Goal: Browse casually

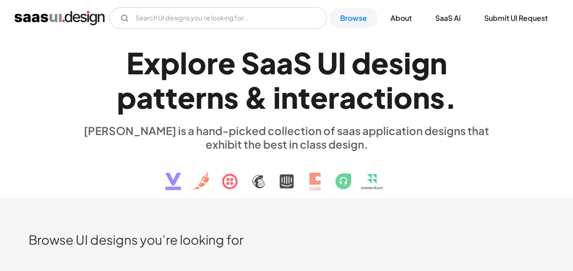
scroll to position [211, 0]
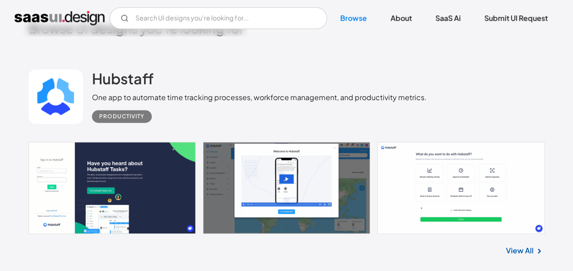
click at [179, 155] on link at bounding box center [287, 188] width 516 height 92
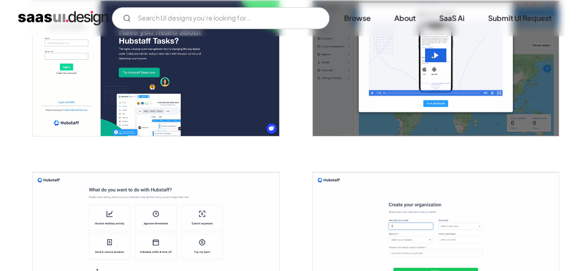
scroll to position [106, 0]
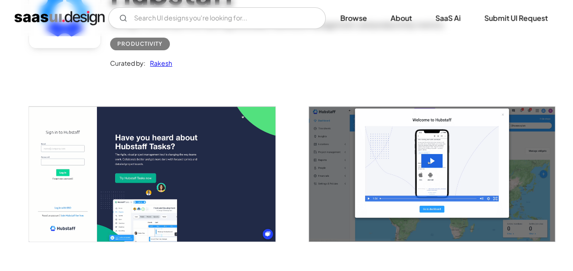
click at [170, 155] on img "open lightbox" at bounding box center [152, 174] width 246 height 135
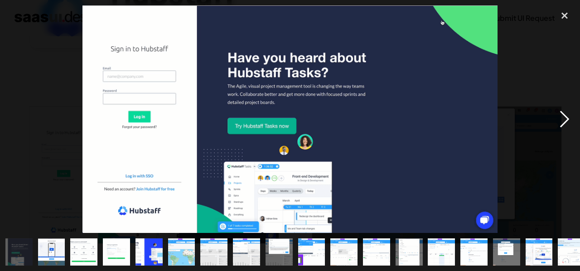
click at [565, 121] on div "next image" at bounding box center [564, 119] width 31 height 228
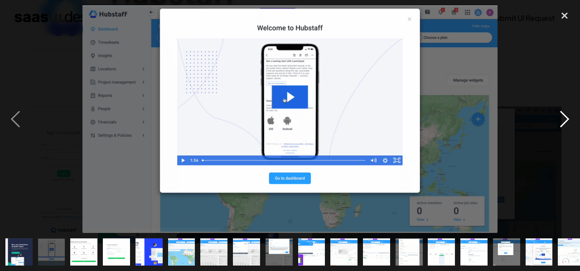
click at [565, 122] on div "next image" at bounding box center [564, 119] width 31 height 228
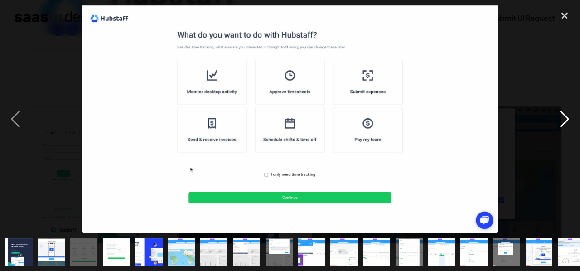
click at [565, 122] on div "next image" at bounding box center [564, 119] width 31 height 228
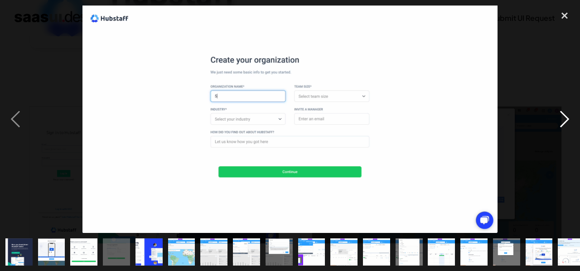
click at [565, 122] on div "next image" at bounding box center [564, 119] width 31 height 228
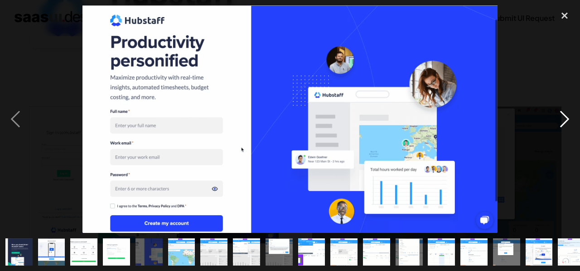
click at [565, 122] on div "next image" at bounding box center [564, 119] width 31 height 228
